Goal: Information Seeking & Learning: Learn about a topic

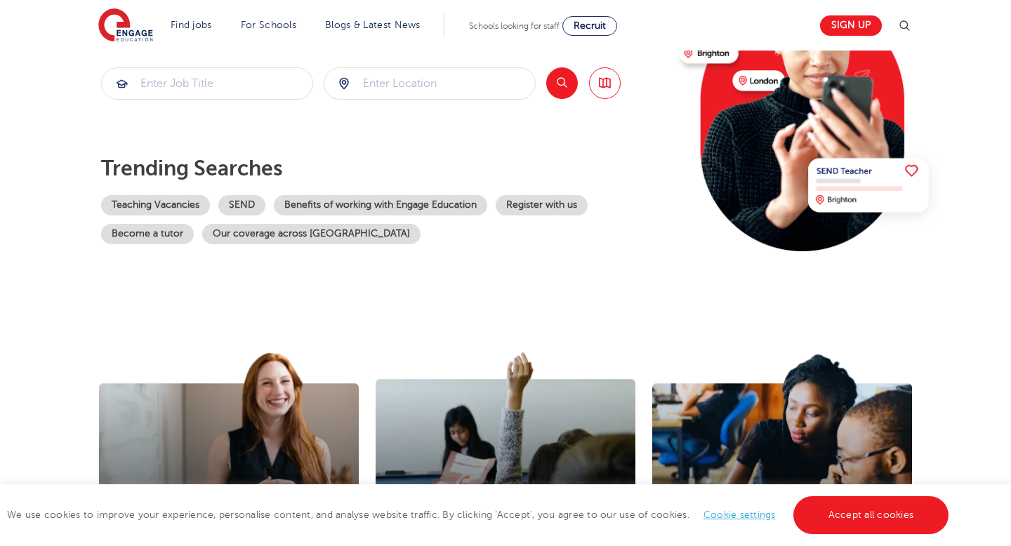
scroll to position [213, 0]
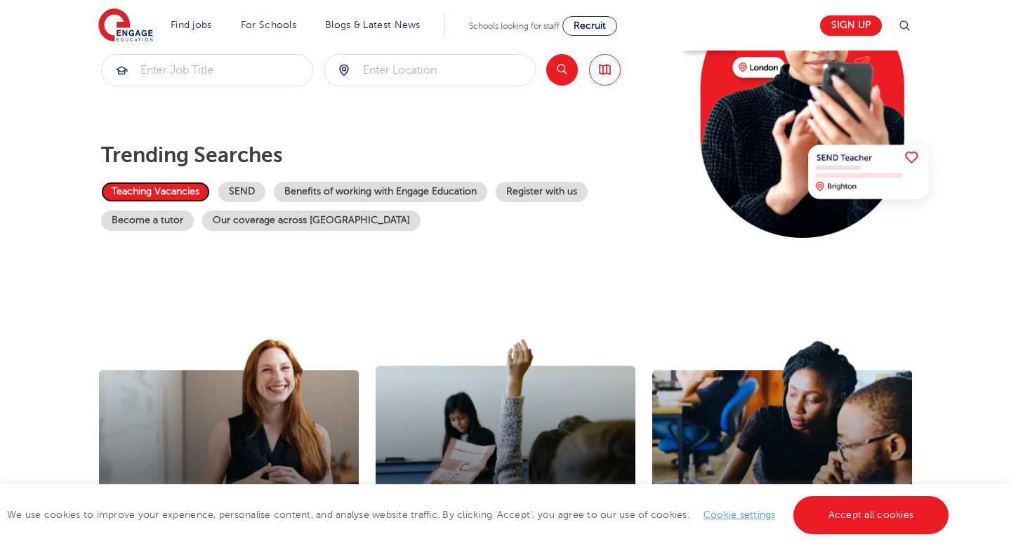
click at [151, 184] on link "Teaching Vacancies" at bounding box center [155, 192] width 109 height 20
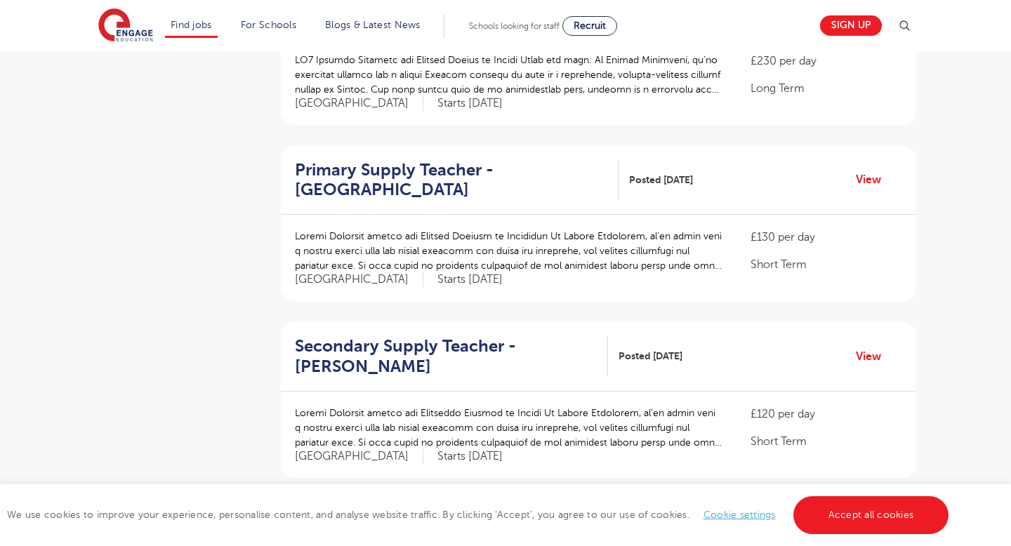
scroll to position [1111, 0]
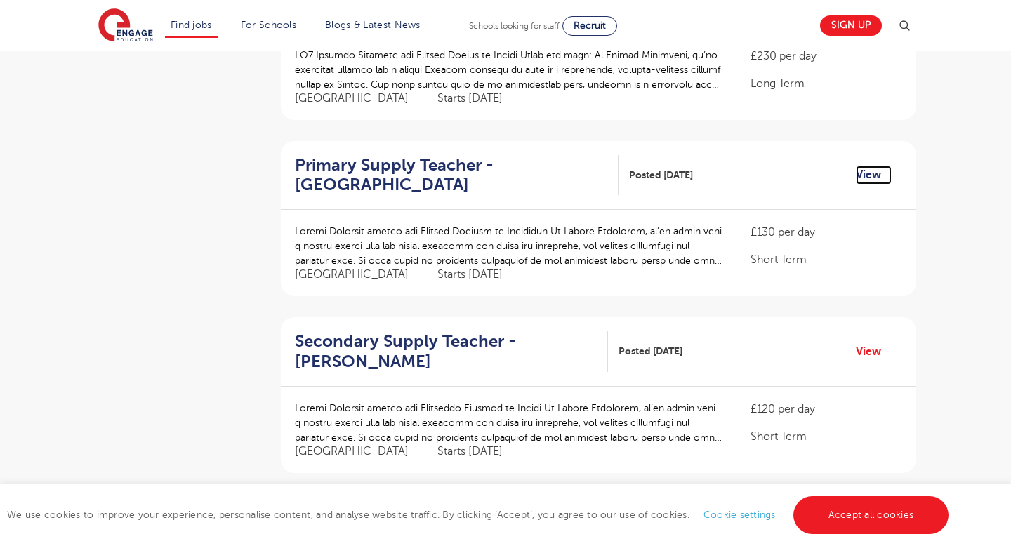
click at [859, 166] on link "View" at bounding box center [874, 175] width 36 height 18
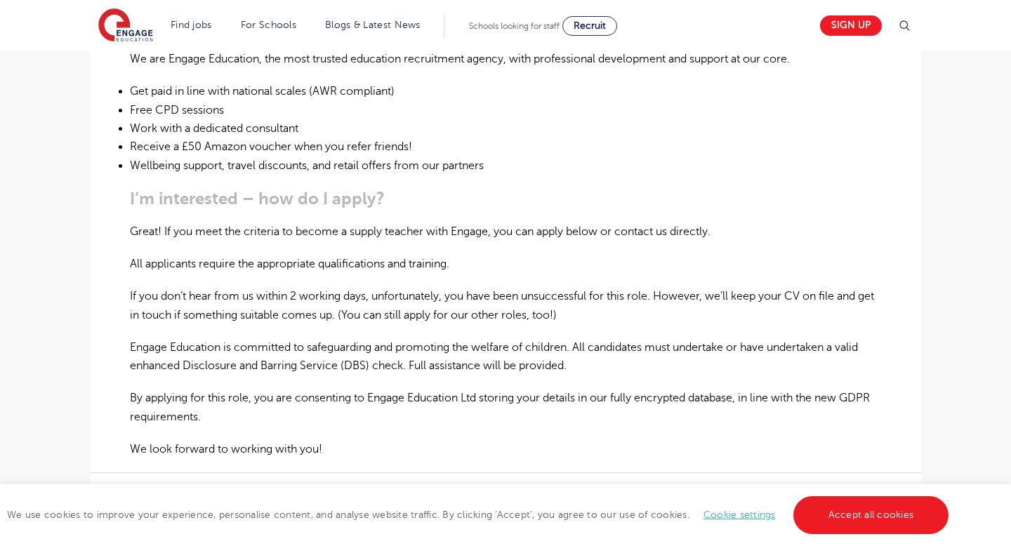
scroll to position [808, 0]
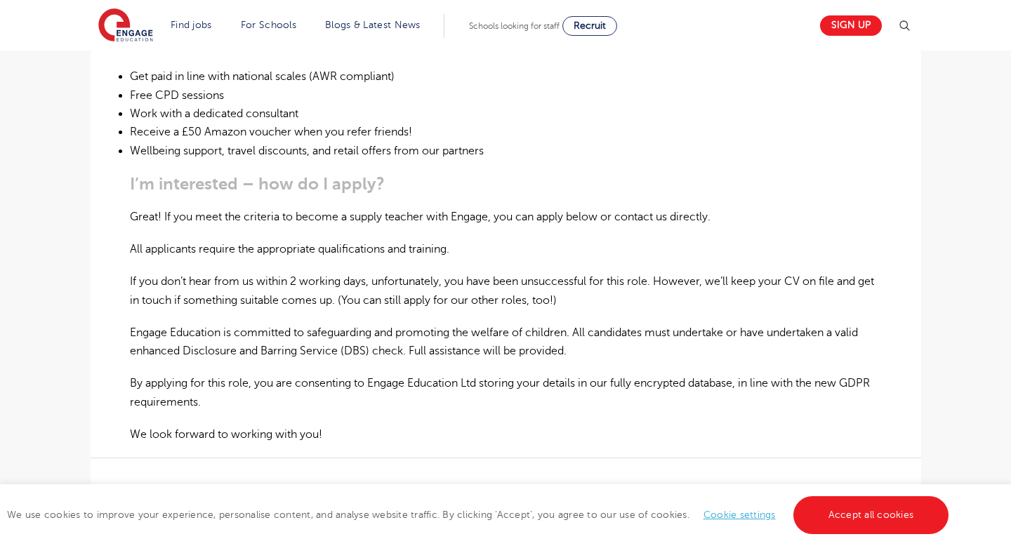
type textarea "assistance"
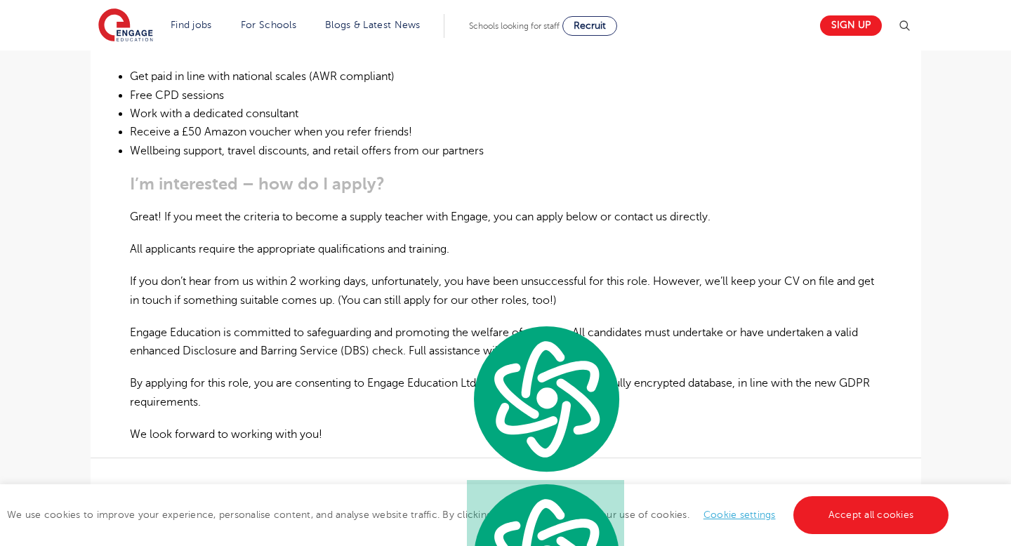
click at [362, 381] on div "Supply Teachers needed for Primary Schools in Elmbridge At Engage Education, we…" at bounding box center [506, 38] width 752 height 812
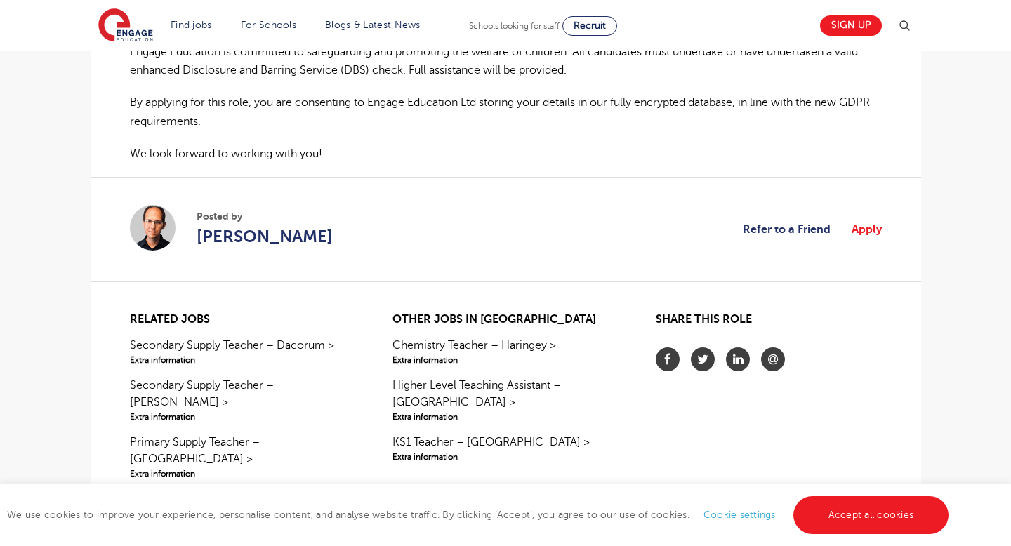
scroll to position [1086, 0]
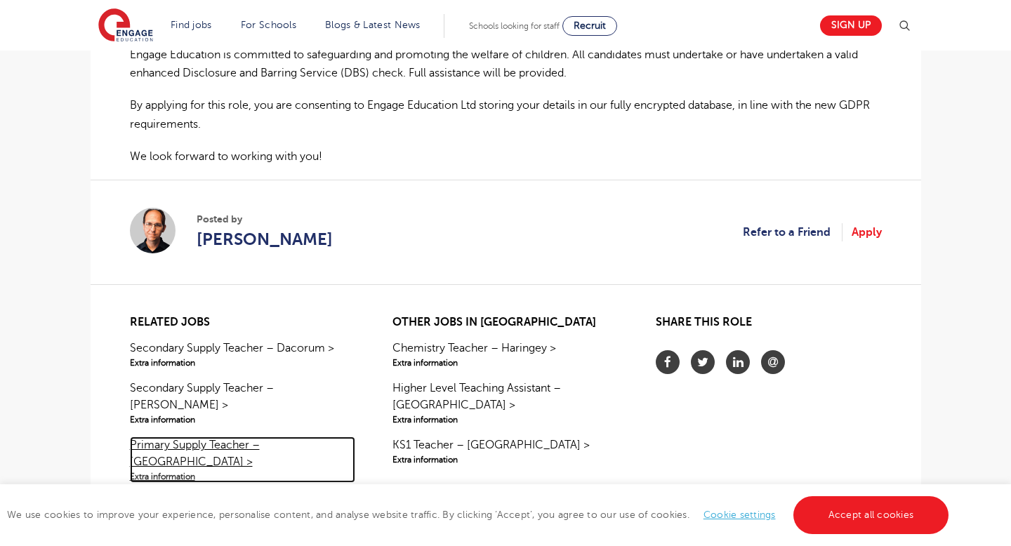
click at [277, 470] on span "Extra information" at bounding box center [242, 476] width 225 height 13
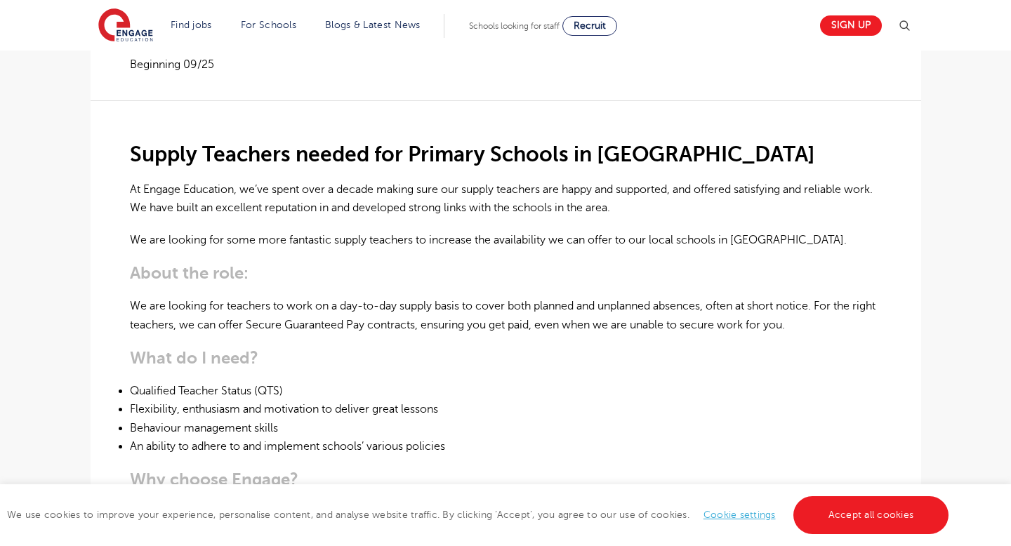
scroll to position [279, 0]
